Goal: Find specific page/section: Find specific page/section

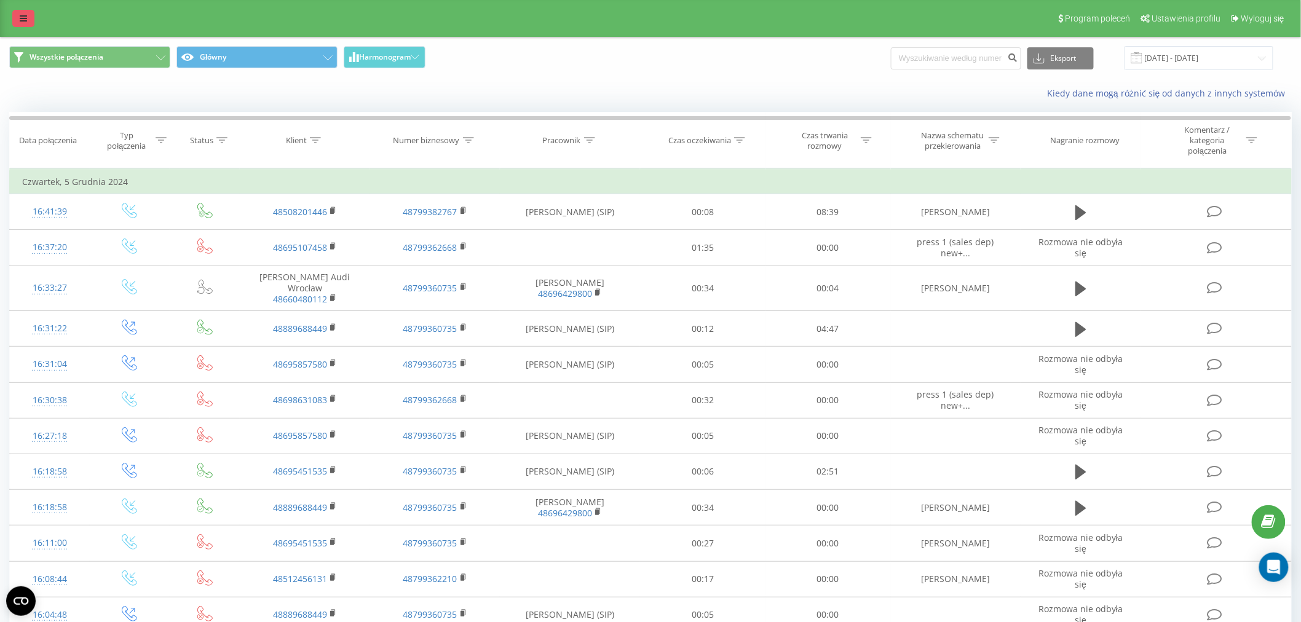
click at [20, 14] on icon at bounding box center [23, 18] width 7 height 9
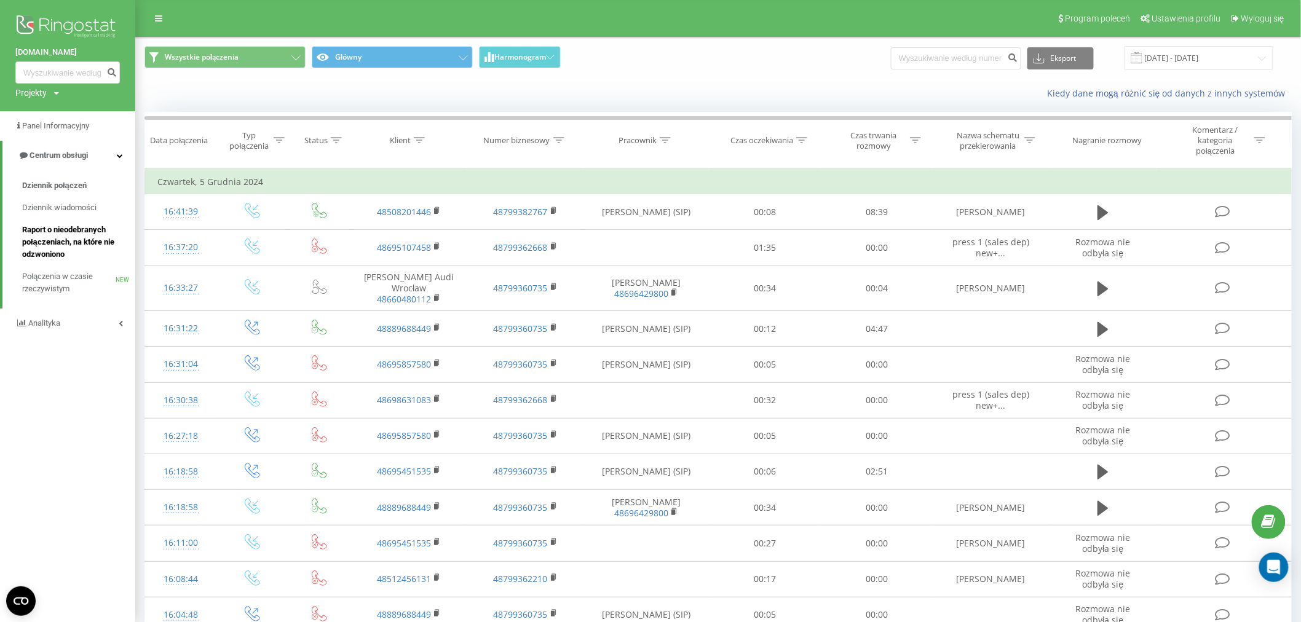
click at [62, 240] on span "Raport o nieodebranych połączeniach, na które nie odzwoniono" at bounding box center [75, 242] width 107 height 37
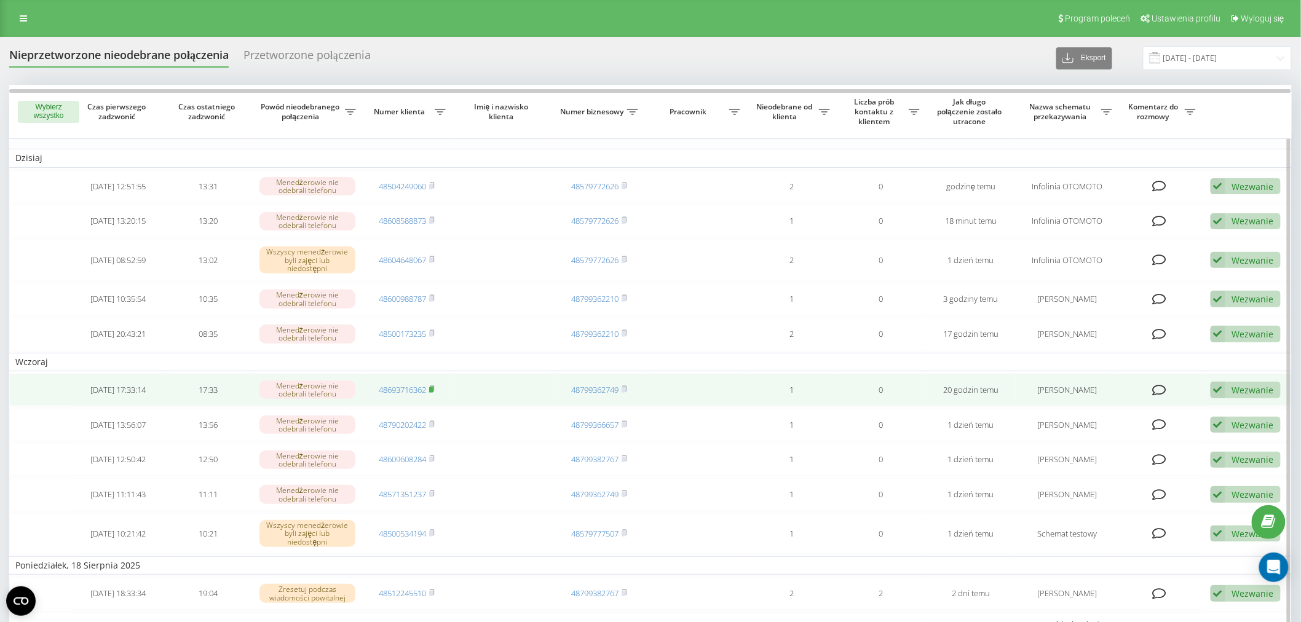
click at [433, 387] on rect at bounding box center [431, 390] width 4 height 6
click at [1233, 384] on div "Wezwanie" at bounding box center [1253, 390] width 42 height 12
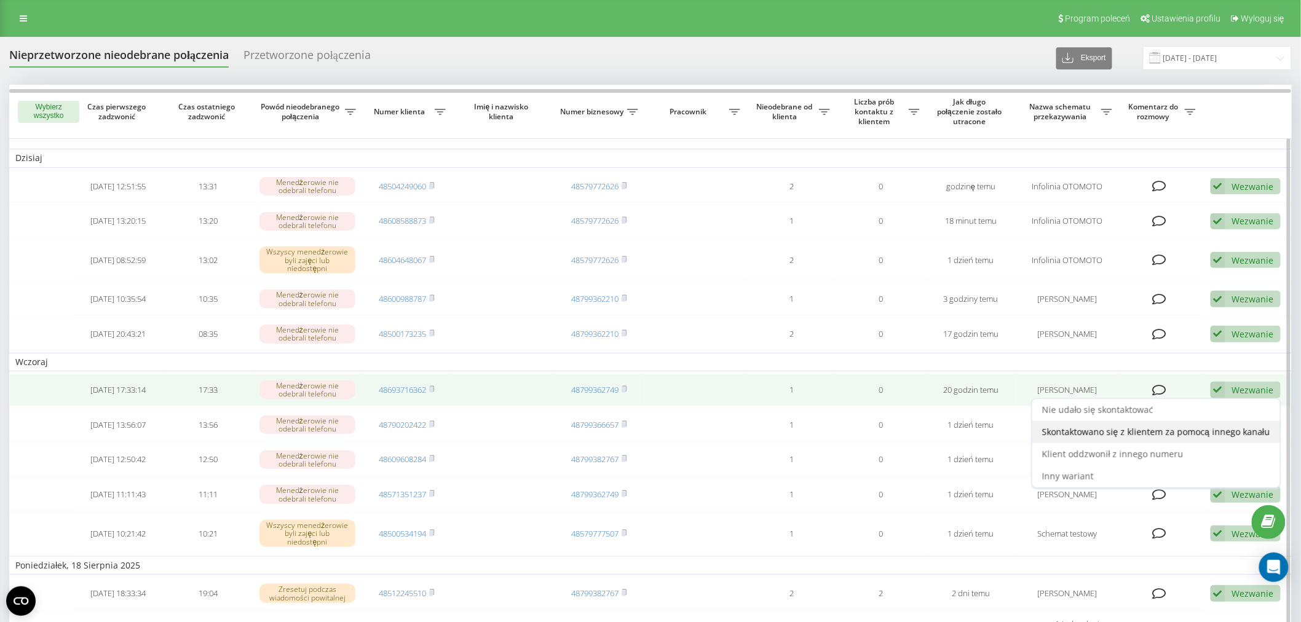
drag, startPoint x: 1087, startPoint y: 408, endPoint x: 1165, endPoint y: 426, distance: 80.2
click at [1165, 426] on div "Nie udało się skontaktować Skontaktowano się z klientem za pomocą innego kanału…" at bounding box center [1156, 443] width 249 height 90
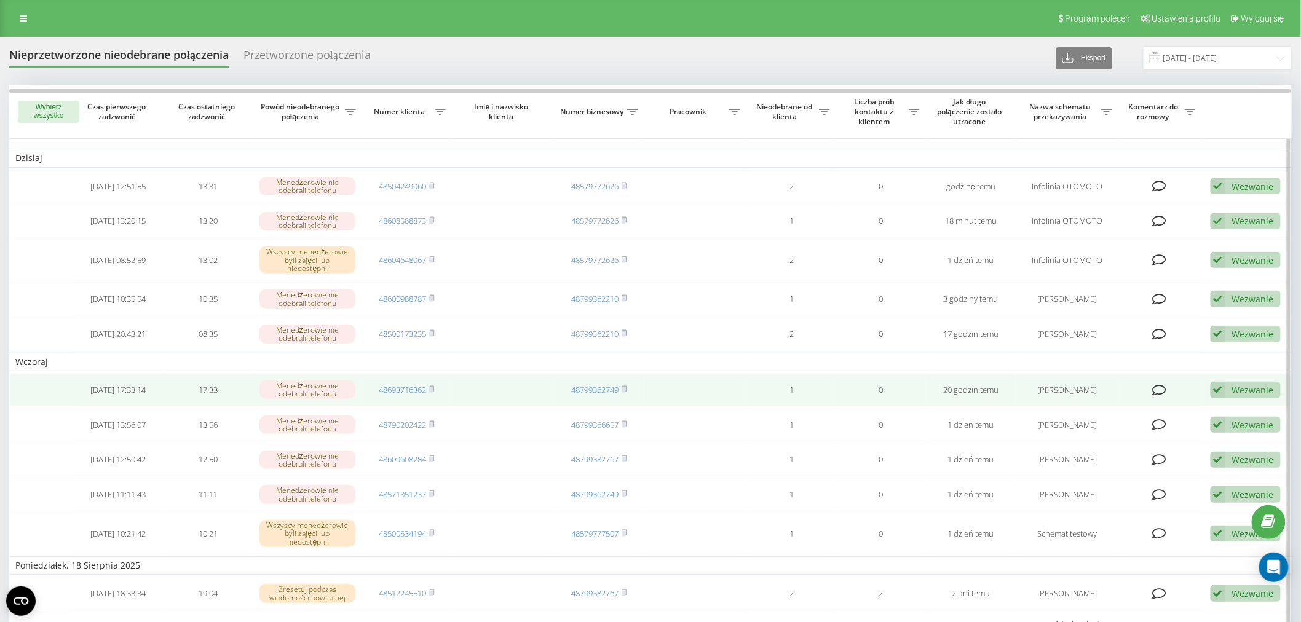
click at [1234, 389] on div "Wezwanie" at bounding box center [1253, 390] width 42 height 12
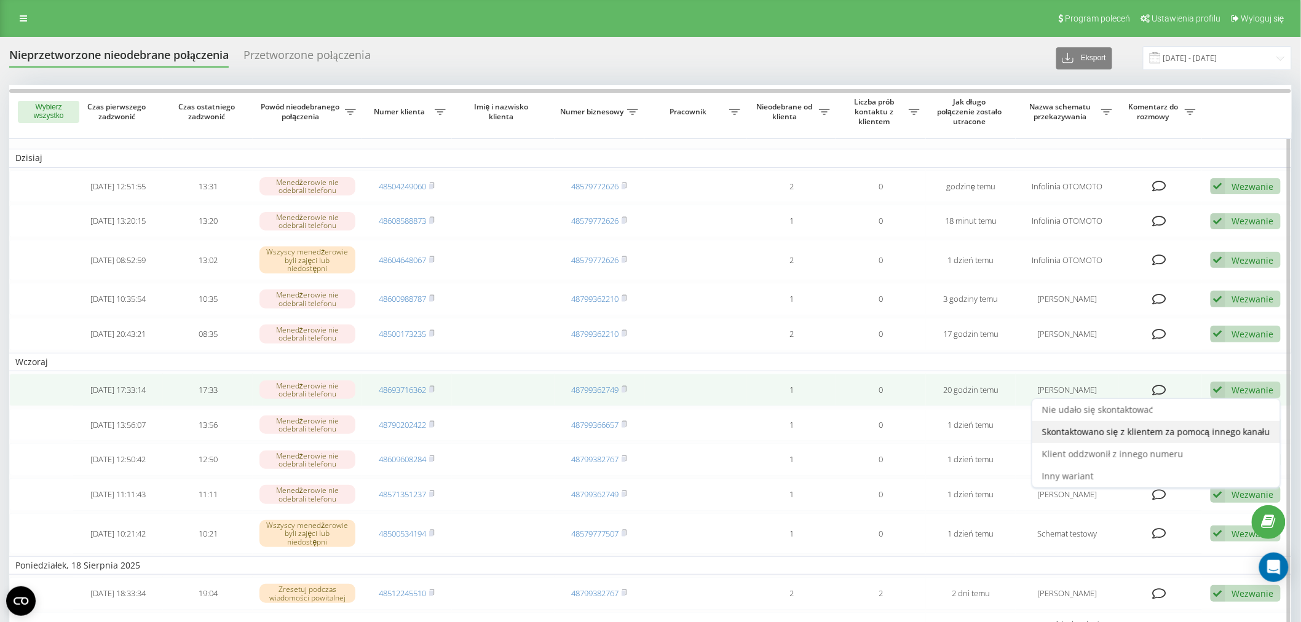
click at [1123, 437] on div "Skontaktowano się z klientem za pomocą innego kanału" at bounding box center [1156, 432] width 248 height 22
